Goal: Task Accomplishment & Management: Use online tool/utility

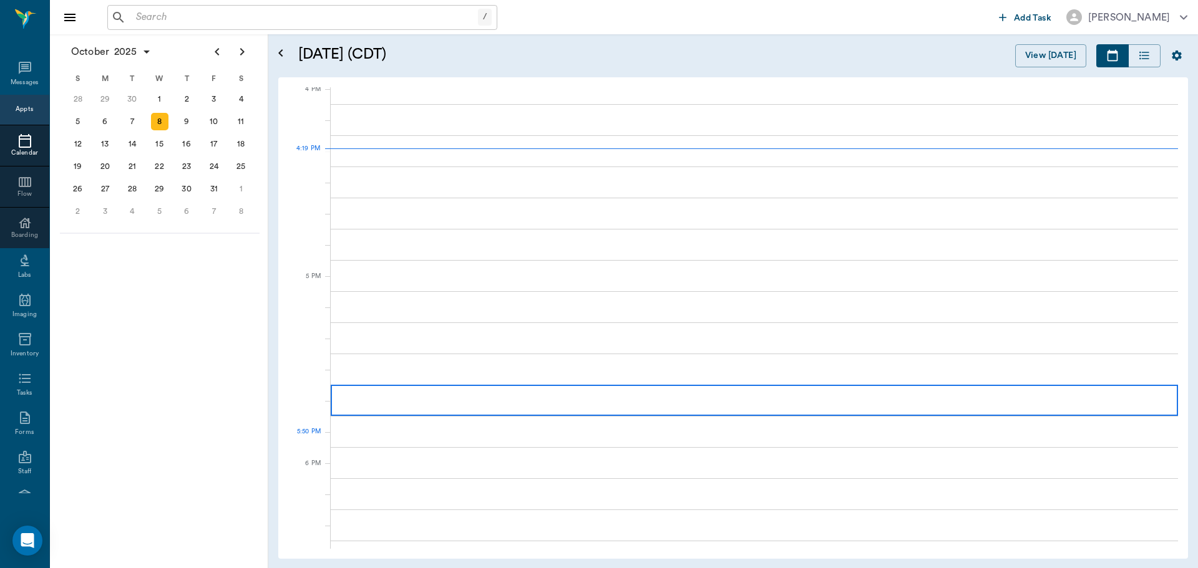
scroll to position [1500, 0]
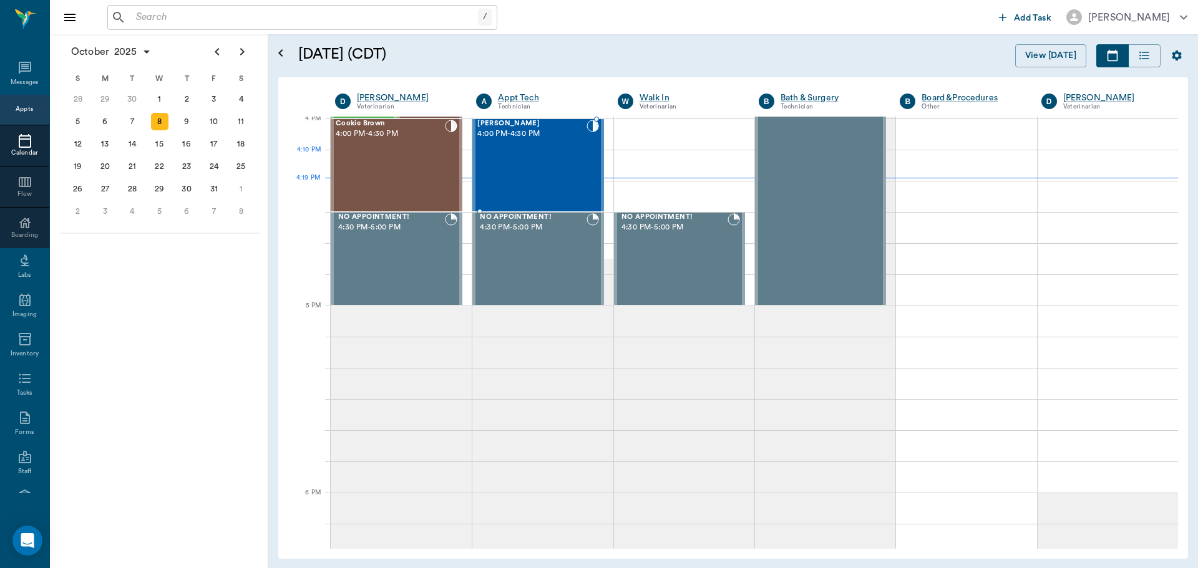
click at [490, 176] on div "Ace [PERSON_NAME] 4:00 PM - 4:30 PM" at bounding box center [531, 165] width 109 height 91
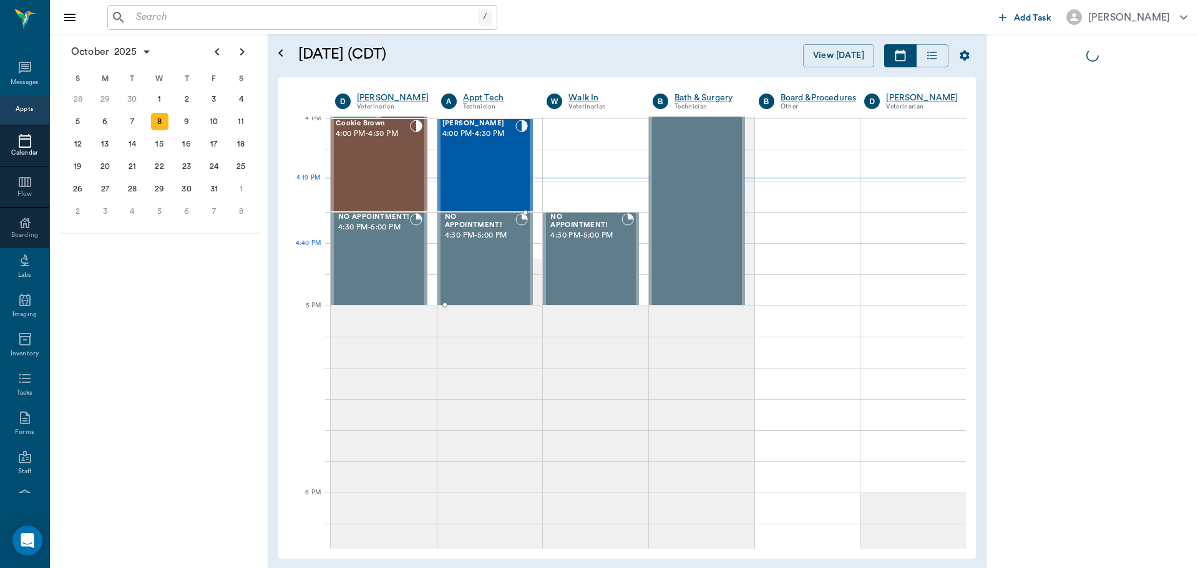
scroll to position [1375, 0]
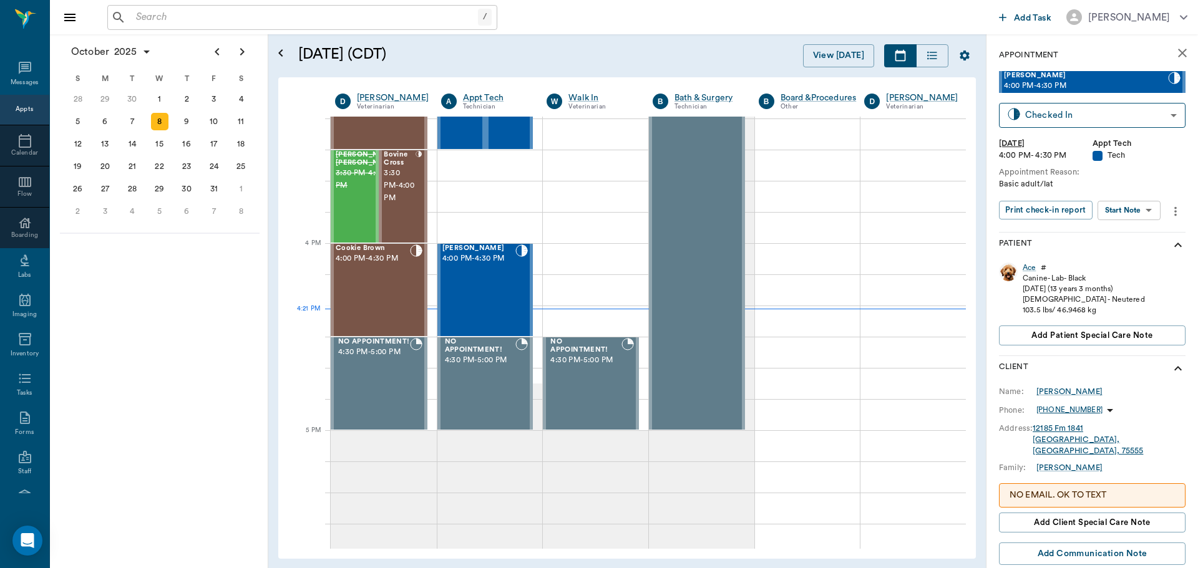
click at [1135, 215] on body "/ ​ Add Task [PERSON_NAME] Nectar Messages Appts Calendar Flow Boarding Labs Im…" at bounding box center [599, 284] width 1198 height 568
click at [1122, 238] on button "Start SOAP" at bounding box center [1114, 236] width 42 height 14
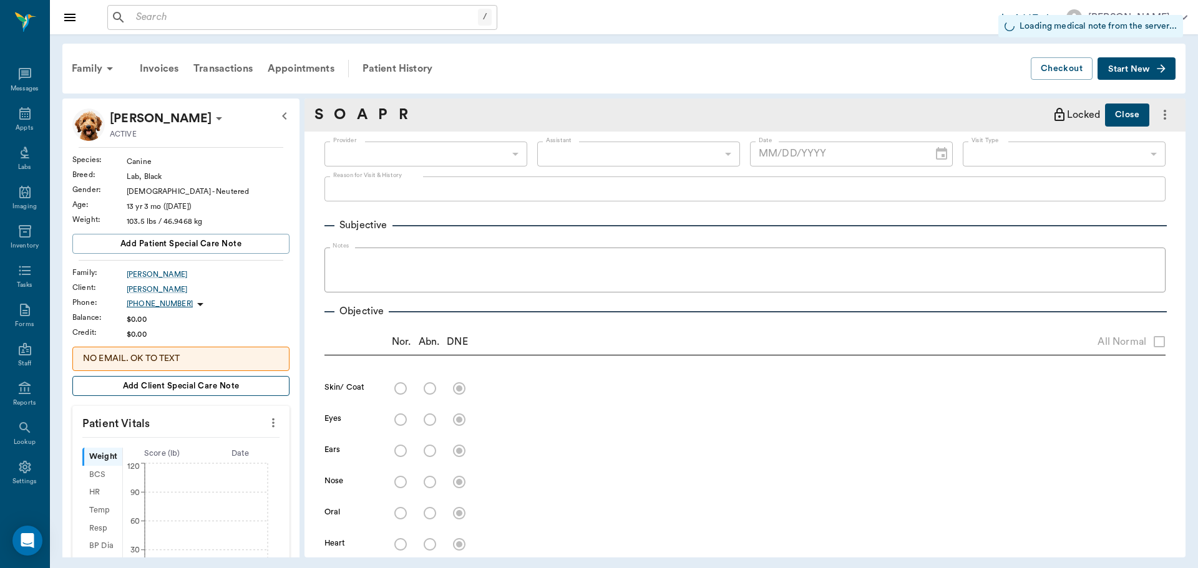
type input "63ec2f075fda476ae8351a4c"
type input "65d2be4f46e3a538d89b8c1a"
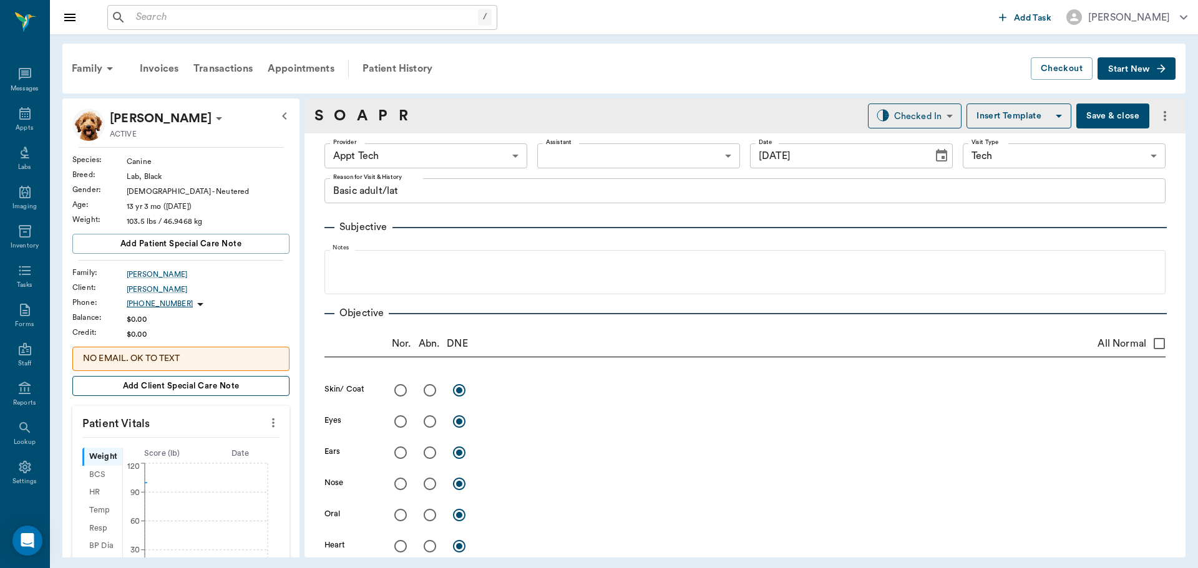
type input "[DATE]"
type textarea "Basic adult/lat"
click at [267, 420] on icon "more" at bounding box center [273, 422] width 14 height 15
click at [152, 441] on li "Enter Vitals" at bounding box center [211, 444] width 125 height 23
click at [146, 463] on input "text" at bounding box center [180, 460] width 109 height 25
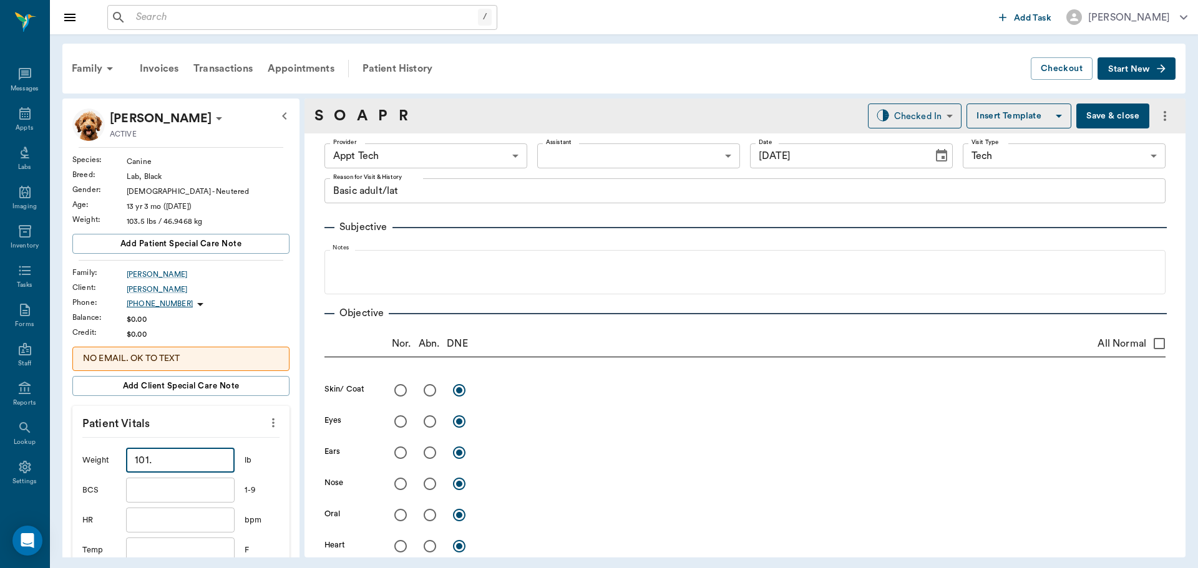
scroll to position [250, 0]
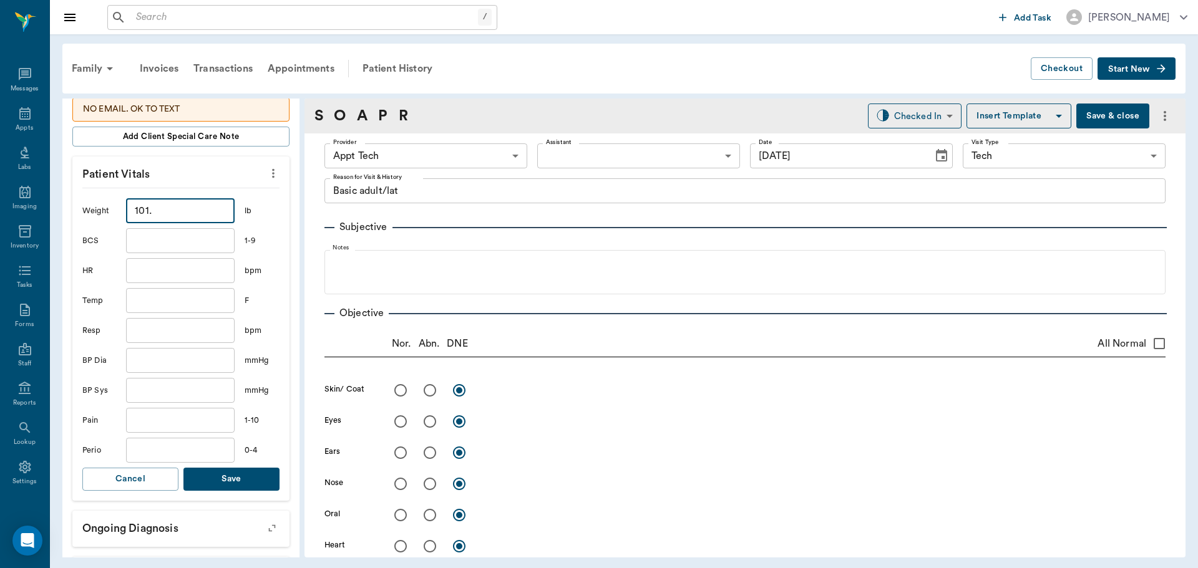
type input "101"
click at [242, 477] on button "Save" at bounding box center [231, 479] width 96 height 23
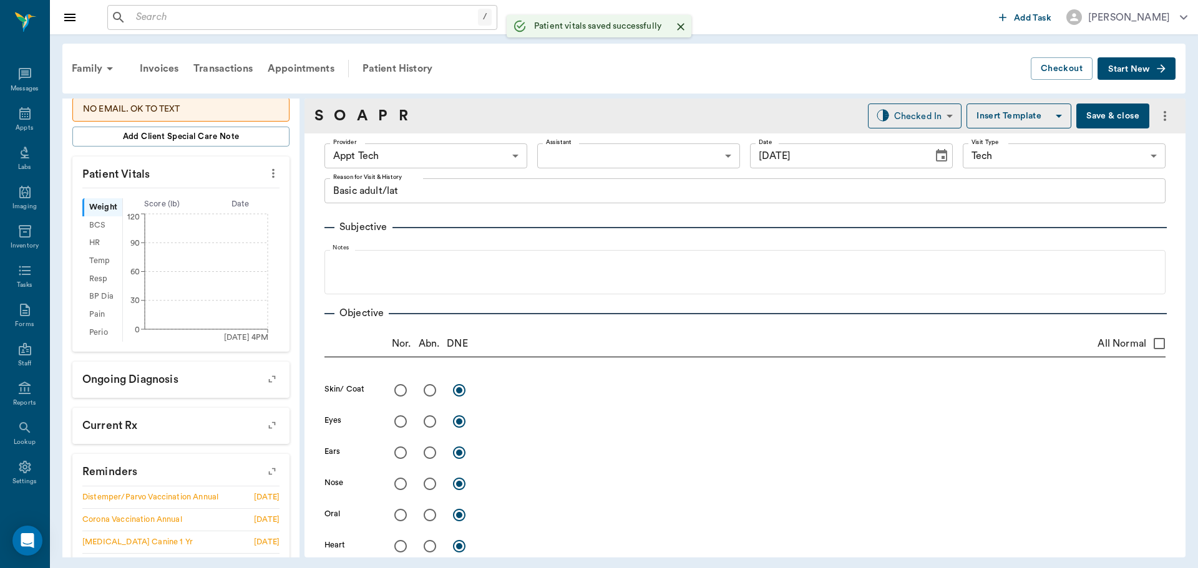
click at [414, 155] on body "/ ​ Add Task [PERSON_NAME] Nectar Messages Appts Labs Imaging Inventory Tasks F…" at bounding box center [599, 284] width 1198 height 568
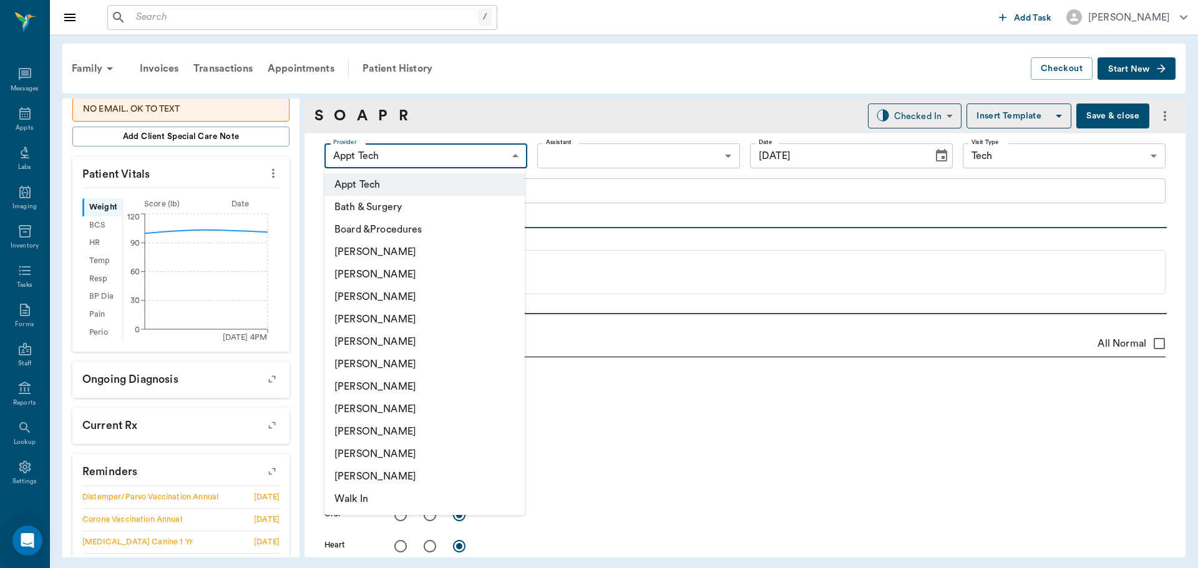
click at [350, 321] on li "[PERSON_NAME]" at bounding box center [424, 319] width 200 height 22
type input "63ec2f075fda476ae8351a4d"
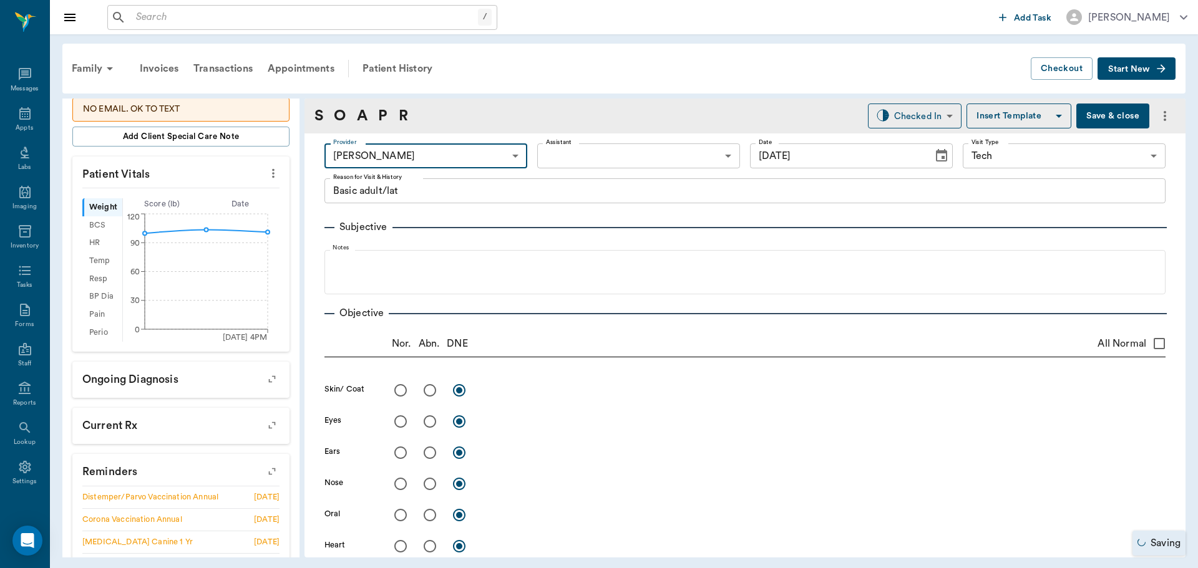
click at [601, 158] on body "/ ​ Add Task [PERSON_NAME] Nectar Messages Appts Labs Imaging Inventory Tasks F…" at bounding box center [599, 284] width 1198 height 568
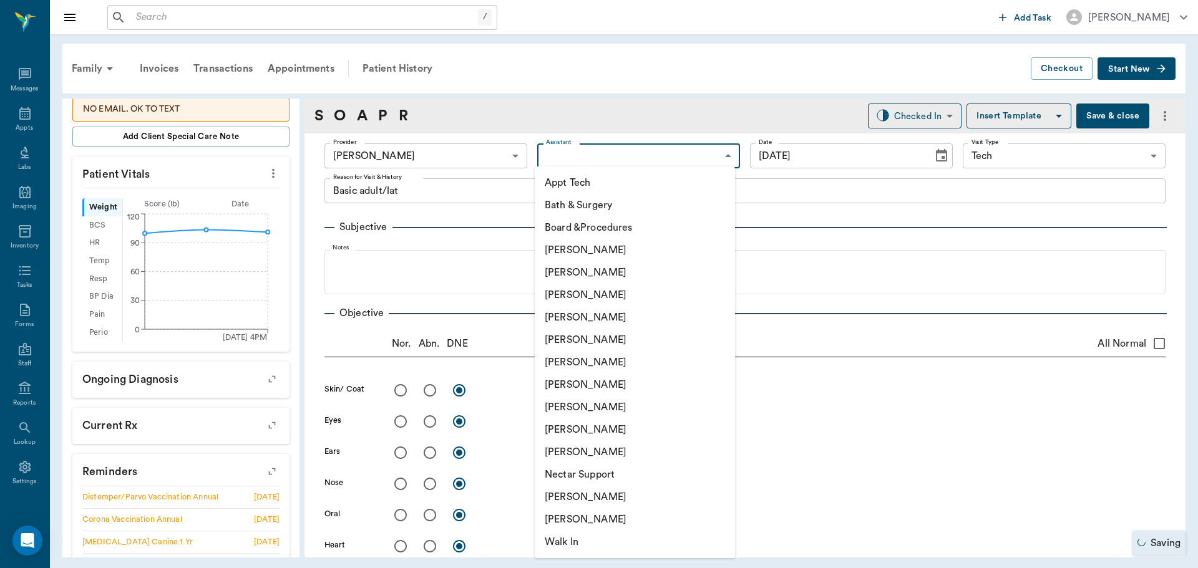
click at [575, 404] on li "[PERSON_NAME]" at bounding box center [635, 407] width 200 height 22
type input "63ec2e7e52e12b0ba117b124"
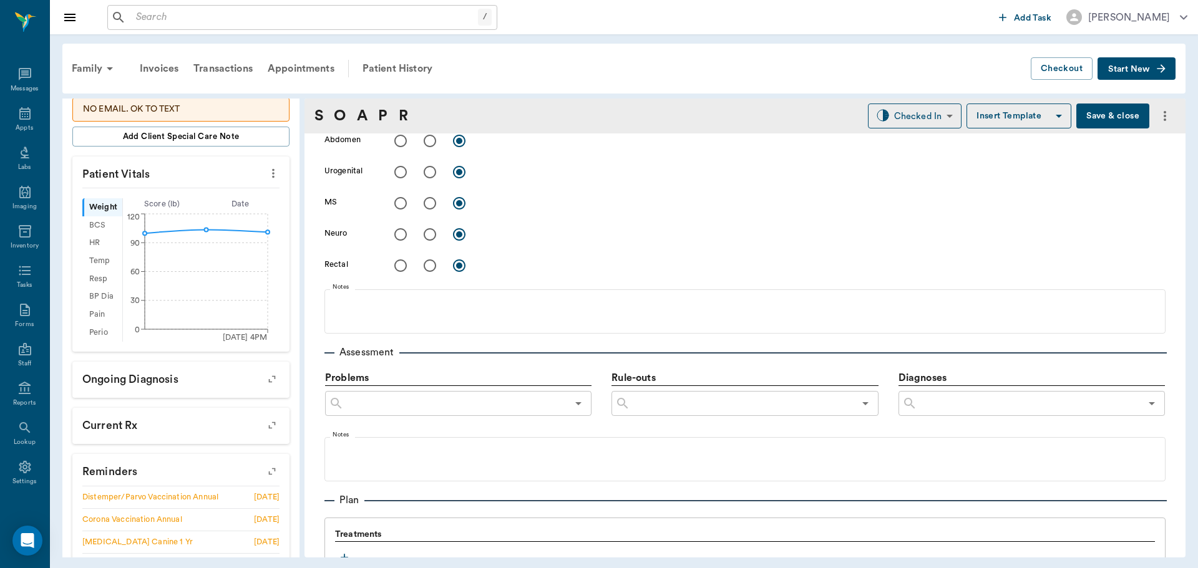
scroll to position [372, 0]
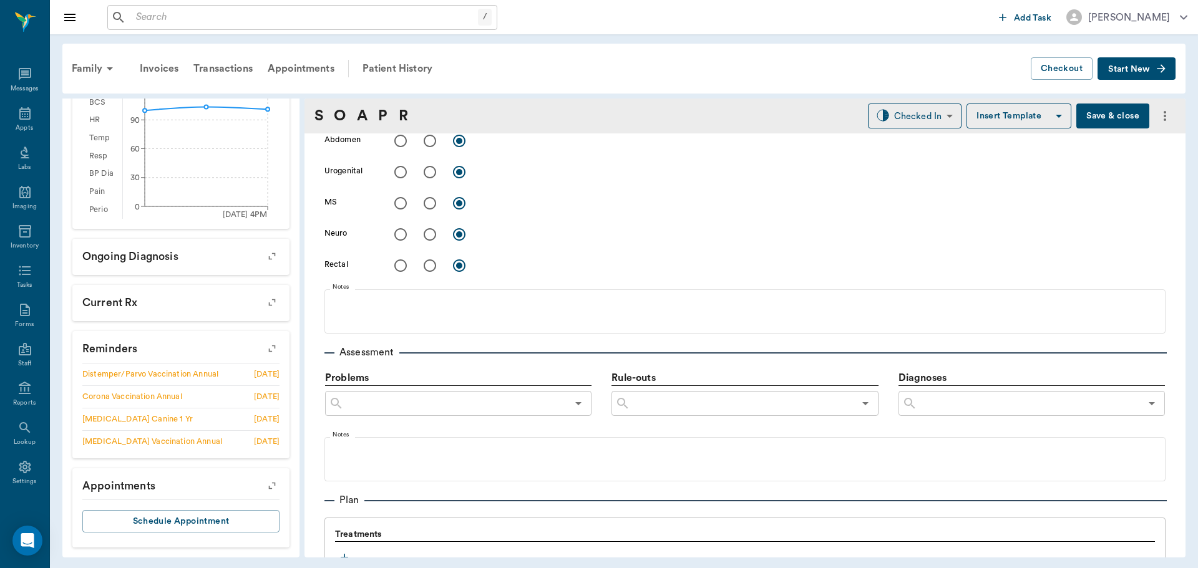
type textarea "Basic adult/lat/ look at right eye"
click at [267, 349] on icon "button" at bounding box center [272, 349] width 10 height 10
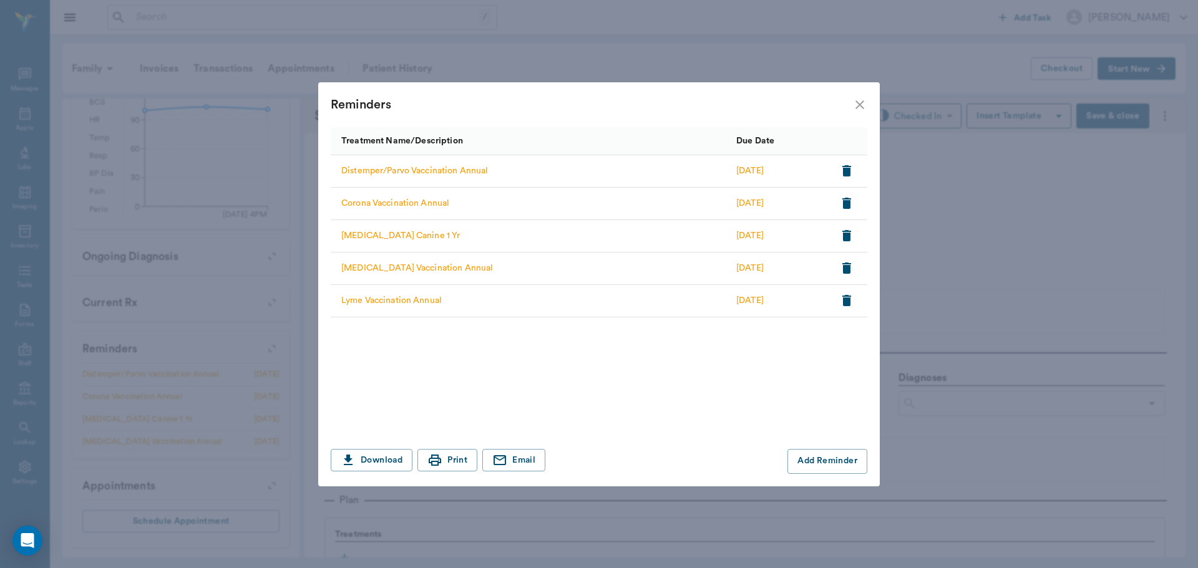
click at [846, 301] on icon "button" at bounding box center [846, 300] width 9 height 11
click at [858, 102] on icon "close" at bounding box center [859, 104] width 15 height 15
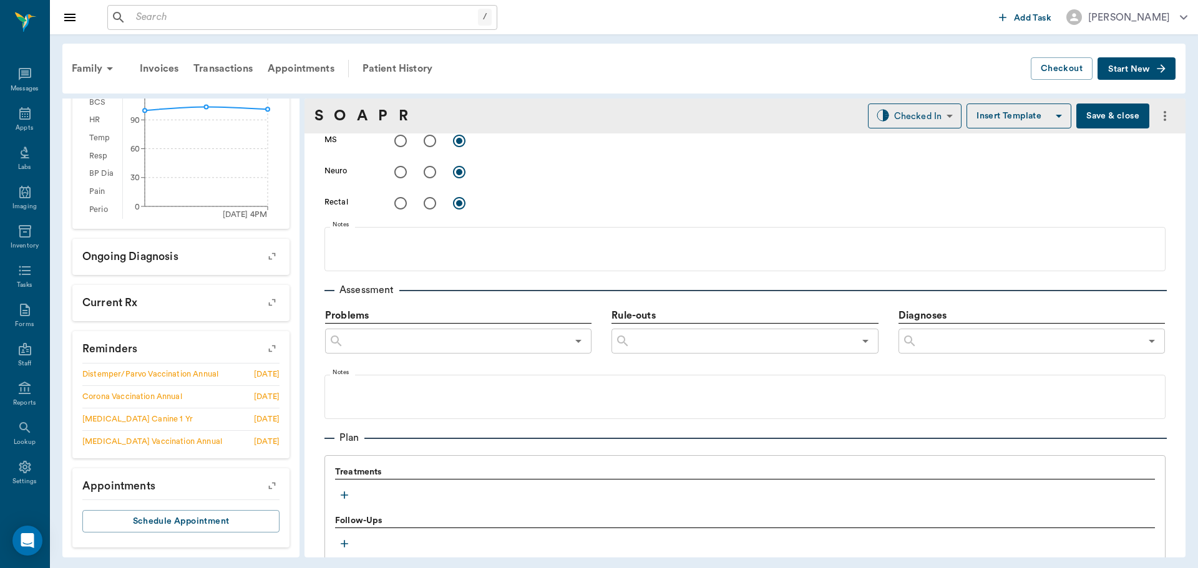
scroll to position [686, 0]
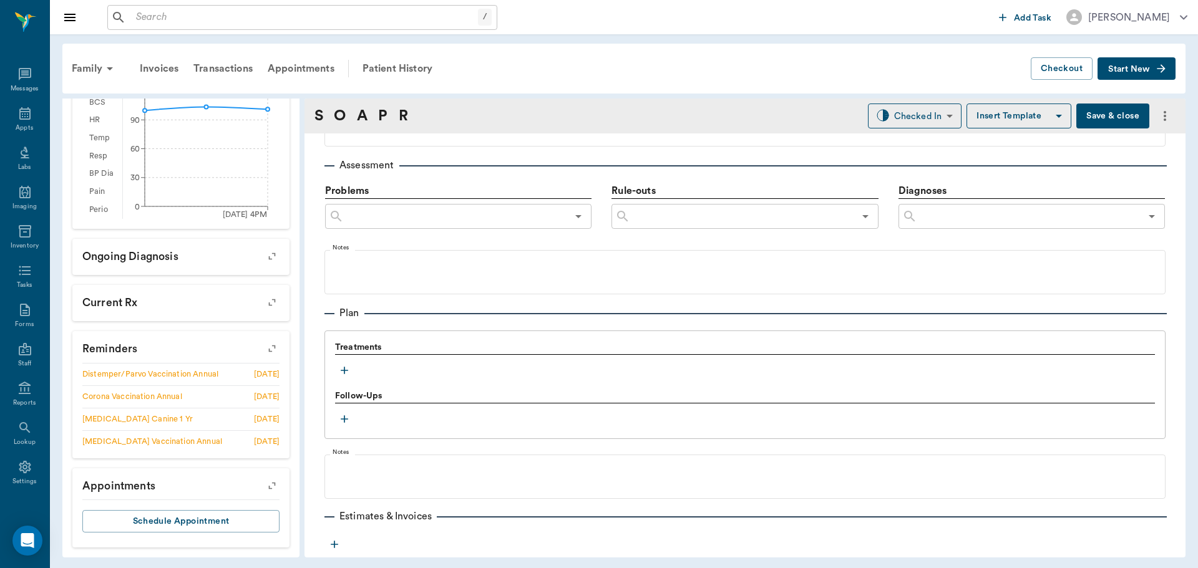
click at [341, 374] on icon "button" at bounding box center [344, 370] width 12 height 12
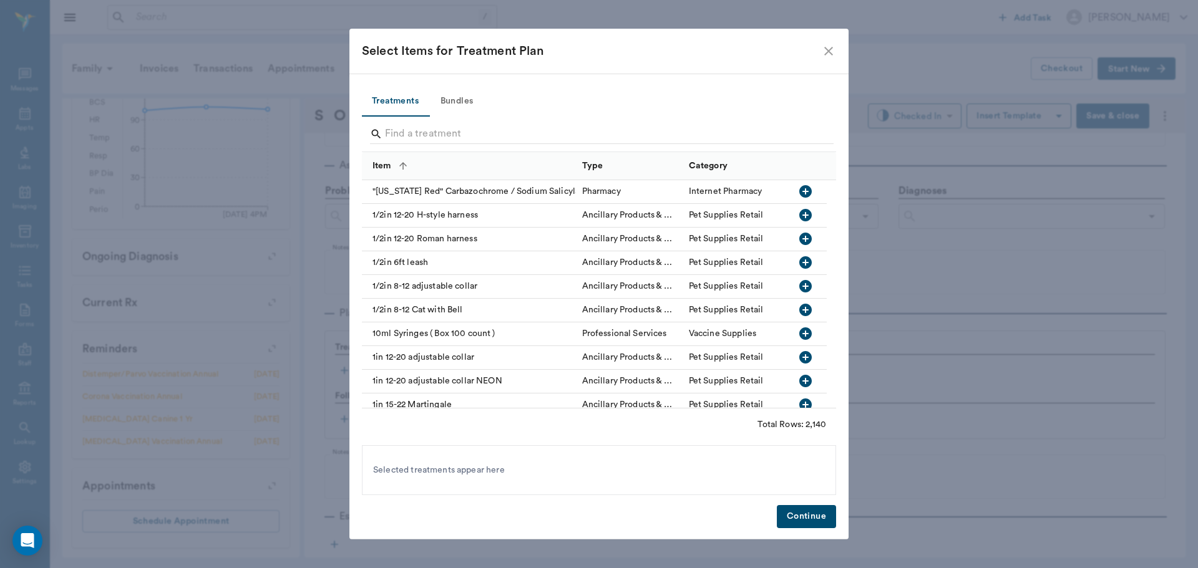
click at [456, 100] on button "Bundles" at bounding box center [457, 102] width 56 height 30
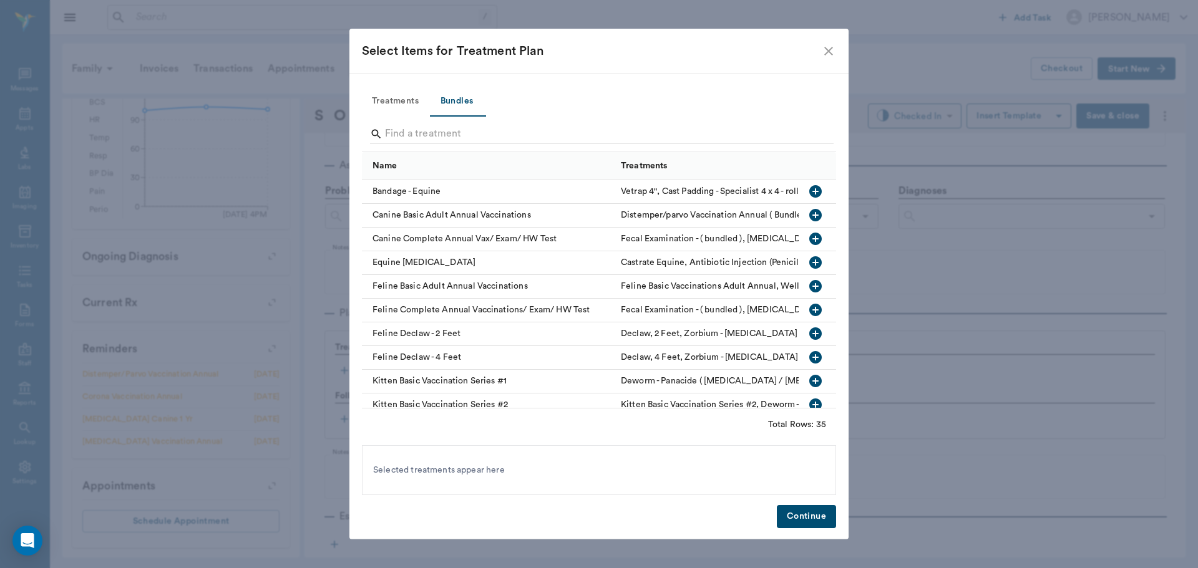
click at [809, 211] on icon "button" at bounding box center [815, 215] width 12 height 12
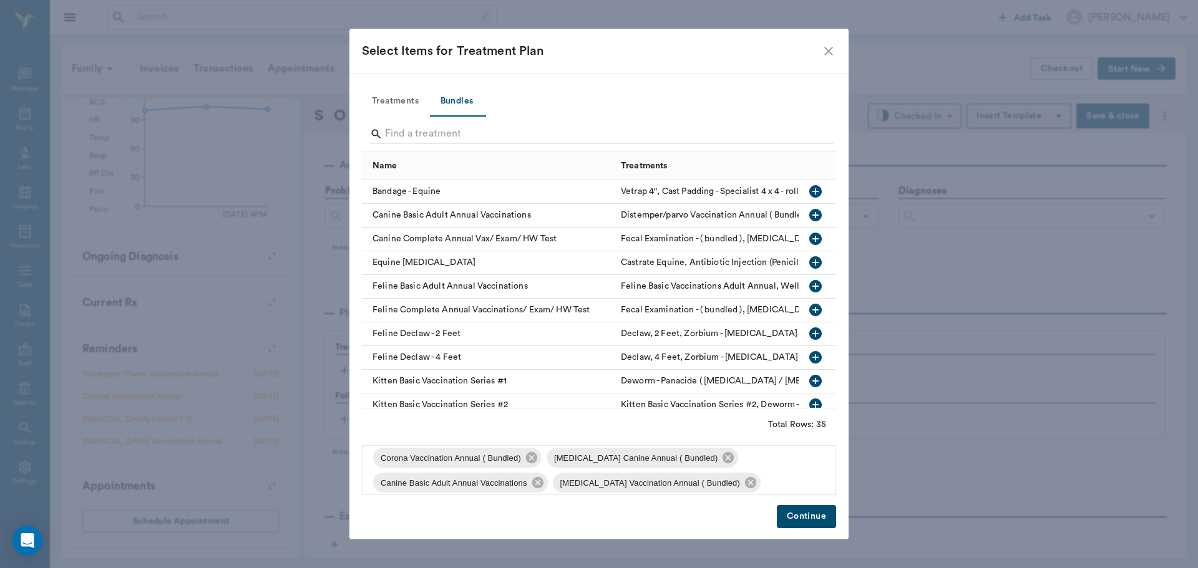
scroll to position [92, 0]
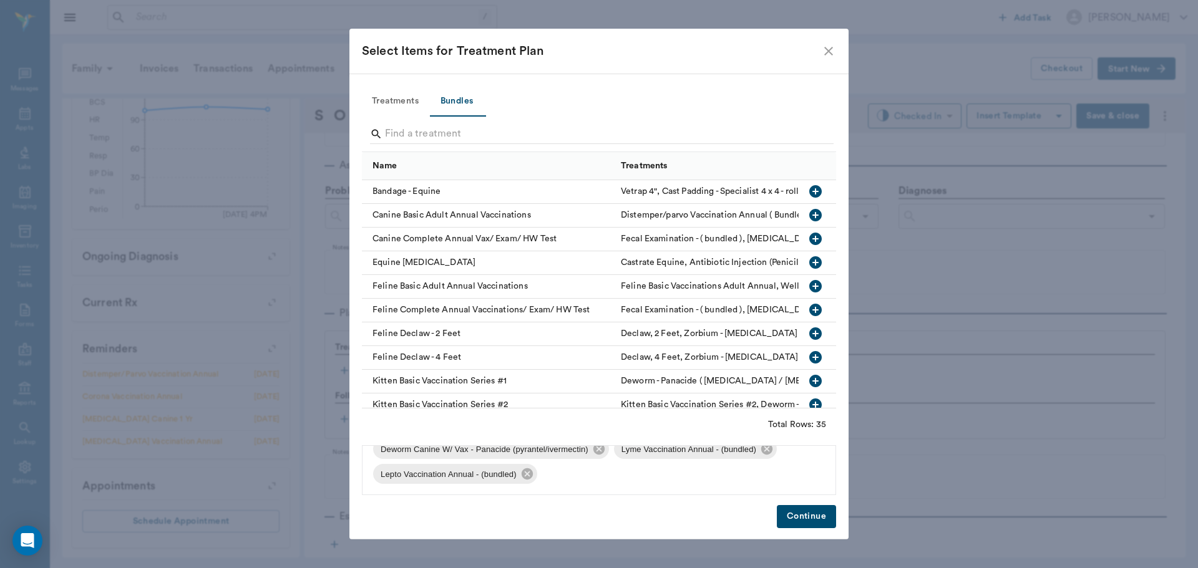
click at [520, 466] on div "Lepto Vaccination Annual - (bundled)" at bounding box center [455, 474] width 164 height 20
click at [531, 472] on icon at bounding box center [526, 473] width 11 height 11
click at [768, 475] on icon at bounding box center [766, 473] width 11 height 11
click at [803, 516] on button "Continue" at bounding box center [806, 516] width 59 height 23
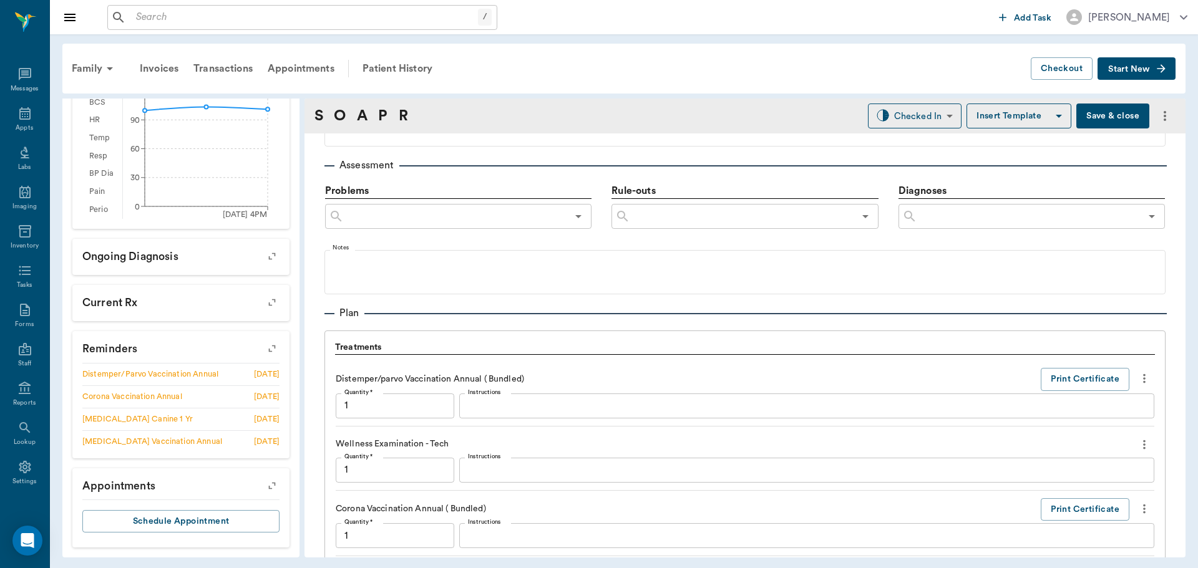
scroll to position [1191, 0]
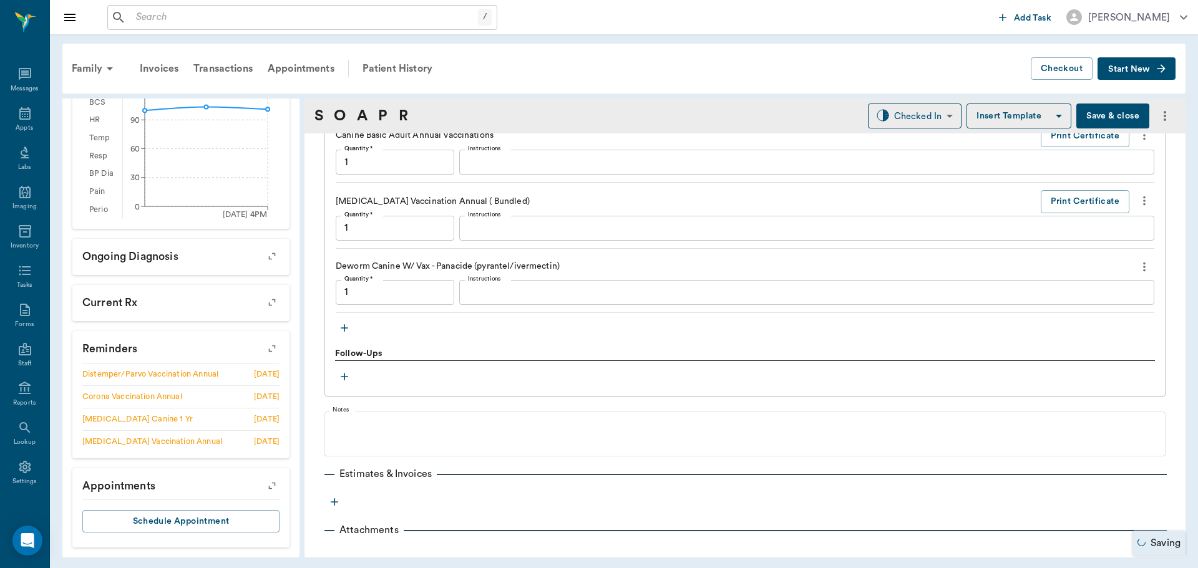
type input "1.00"
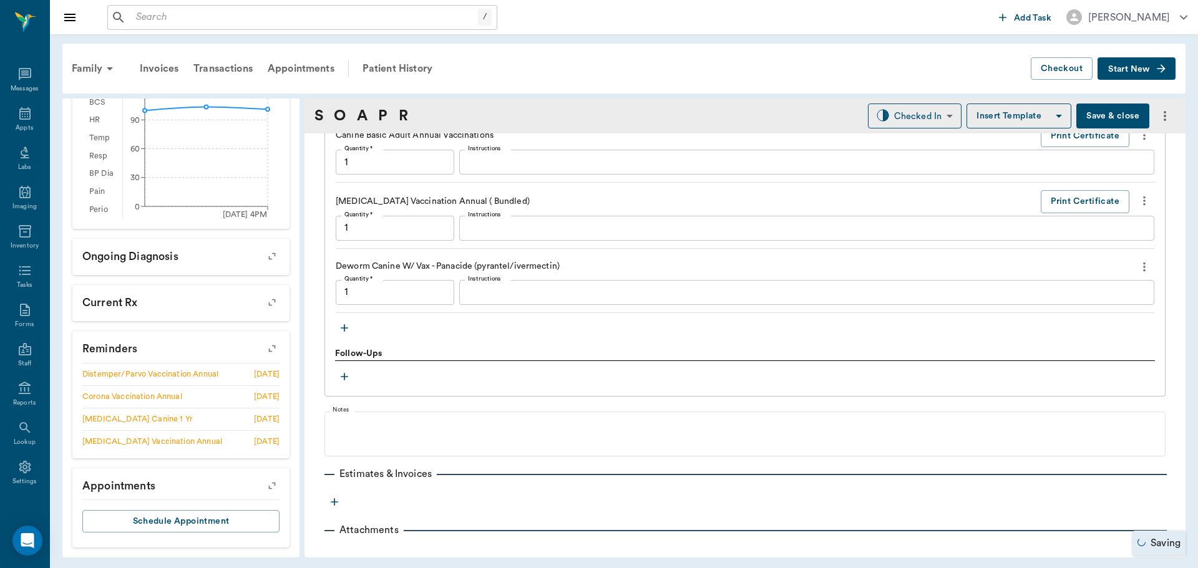
type input "1.00"
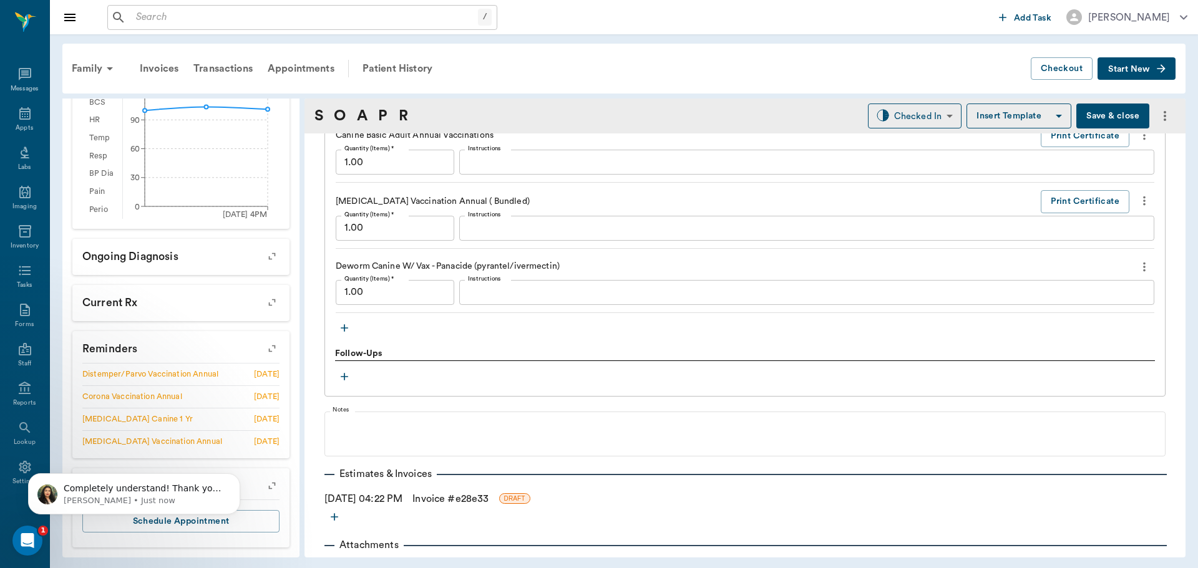
scroll to position [0, 0]
